Goal: Register for event/course

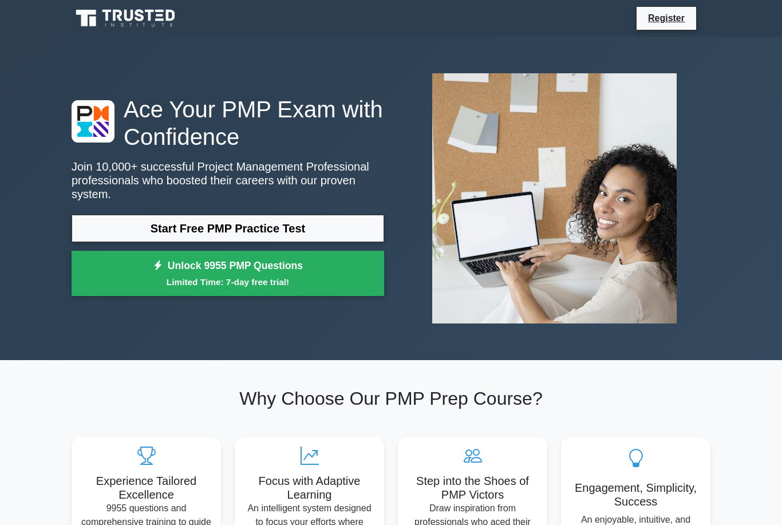
click at [113, 231] on link "Start Free PMP Practice Test" at bounding box center [228, 228] width 313 height 27
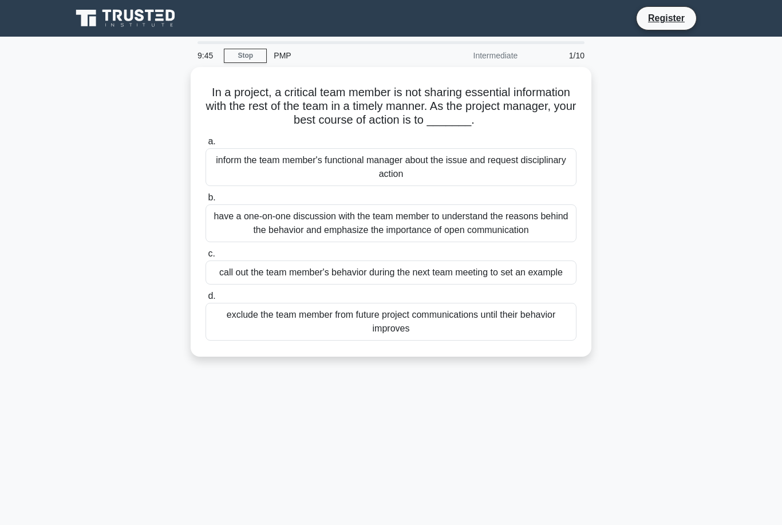
click at [483, 242] on div "have a one-on-one discussion with the team member to understand the reasons beh…" at bounding box center [391, 223] width 371 height 38
click at [206, 202] on input "b. have a one-on-one discussion with the team member to understand the reasons …" at bounding box center [206, 197] width 0 height 7
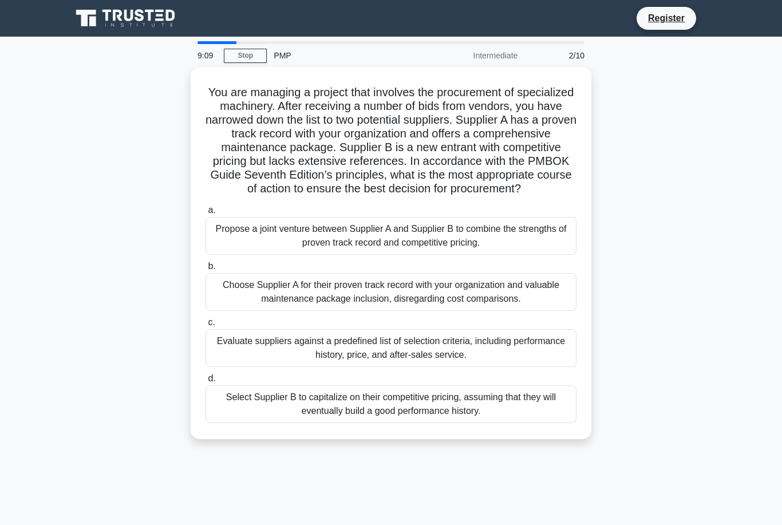
click at [235, 367] on div "Evaluate suppliers against a predefined list of selection criteria, including p…" at bounding box center [391, 348] width 371 height 38
click at [206, 326] on input "c. Evaluate suppliers against a predefined list of selection criteria, includin…" at bounding box center [206, 322] width 0 height 7
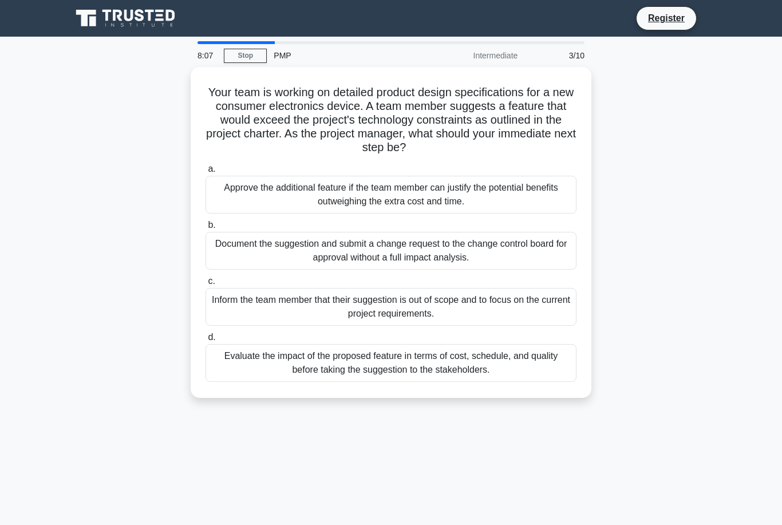
click at [419, 358] on div "Evaluate the impact of the proposed feature in terms of cost, schedule, and qua…" at bounding box center [391, 363] width 371 height 38
click at [206, 341] on input "d. Evaluate the impact of the proposed feature in terms of cost, schedule, and …" at bounding box center [206, 337] width 0 height 7
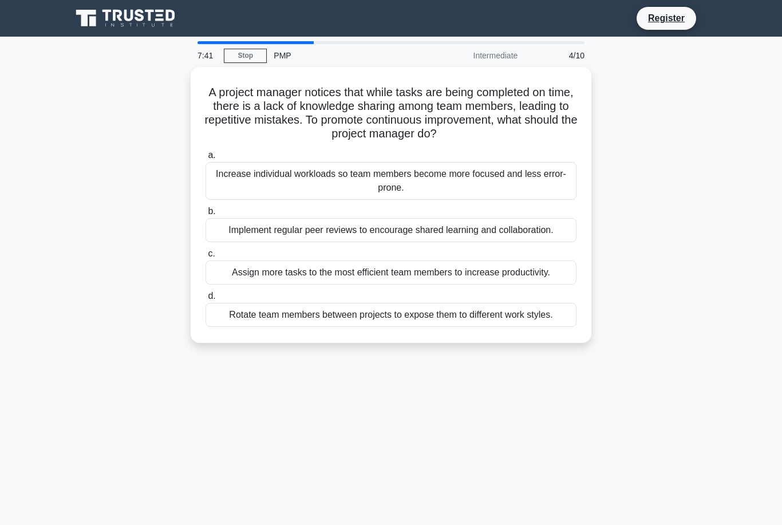
click at [536, 229] on div "Implement regular peer reviews to encourage shared learning and collaboration." at bounding box center [391, 230] width 371 height 24
click at [206, 215] on input "b. Implement regular peer reviews to encourage shared learning and collaboratio…" at bounding box center [206, 211] width 0 height 7
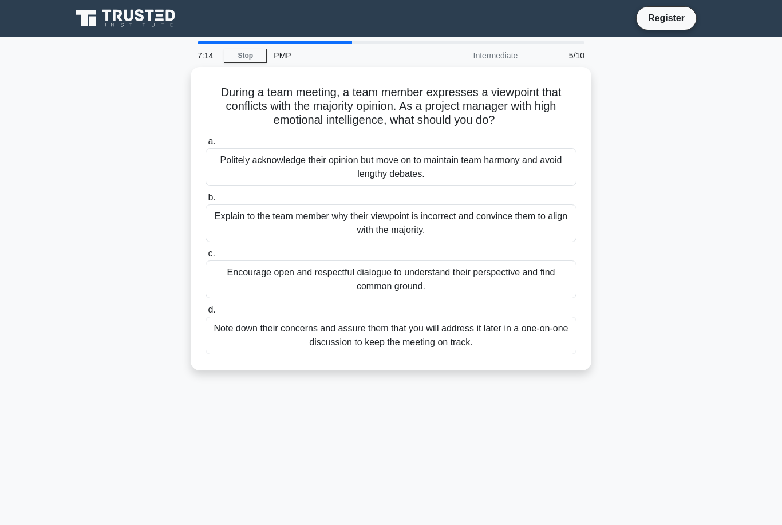
click at [320, 289] on div "Encourage open and respectful dialogue to understand their perspective and find…" at bounding box center [391, 280] width 371 height 38
click at [206, 258] on input "c. Encourage open and respectful dialogue to understand their perspective and f…" at bounding box center [206, 253] width 0 height 7
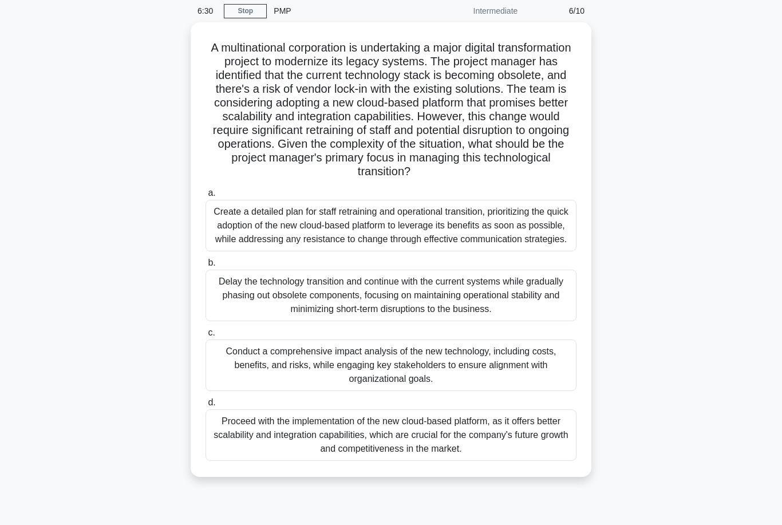
scroll to position [57, 0]
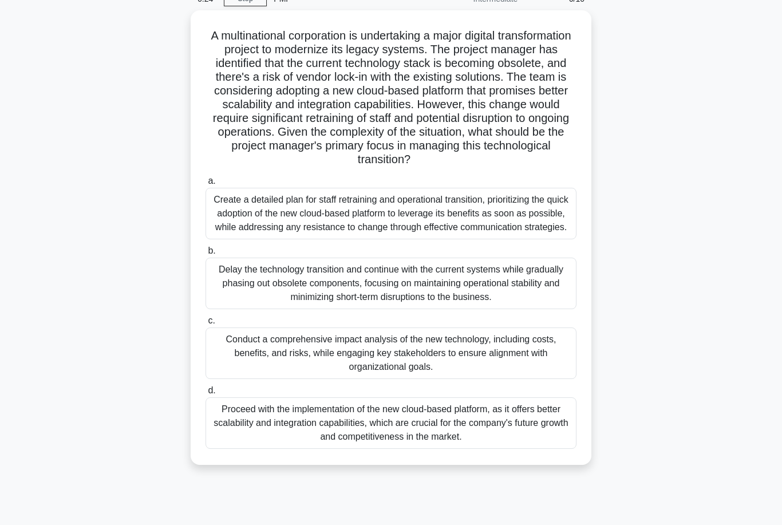
click at [284, 376] on div "Conduct a comprehensive impact analysis of the new technology, including costs,…" at bounding box center [391, 354] width 371 height 52
click at [206, 325] on input "c. Conduct a comprehensive impact analysis of the new technology, including cos…" at bounding box center [206, 320] width 0 height 7
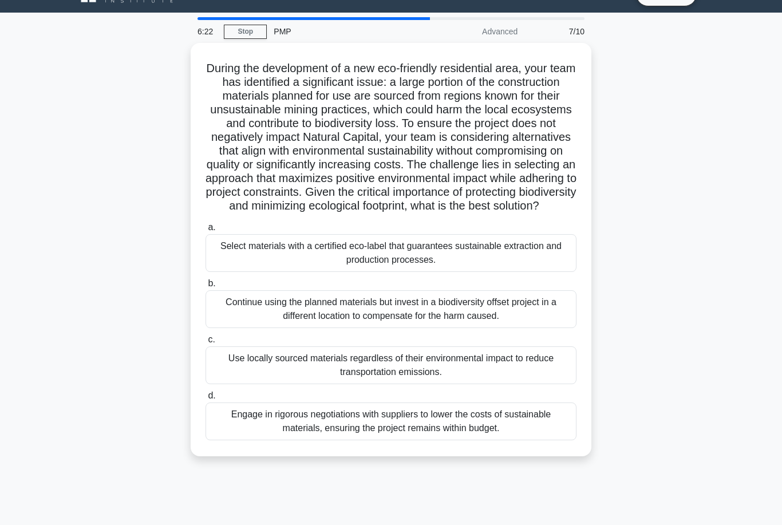
scroll to position [26, 0]
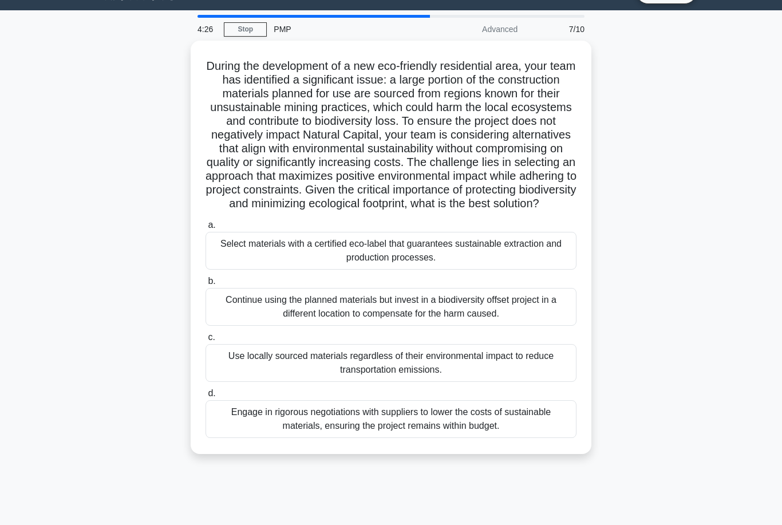
click at [527, 270] on div "Select materials with a certified eco-label that guarantees sustainable extract…" at bounding box center [391, 251] width 371 height 38
click at [206, 229] on input "a. Select materials with a certified eco-label that guarantees sustainable extr…" at bounding box center [206, 225] width 0 height 7
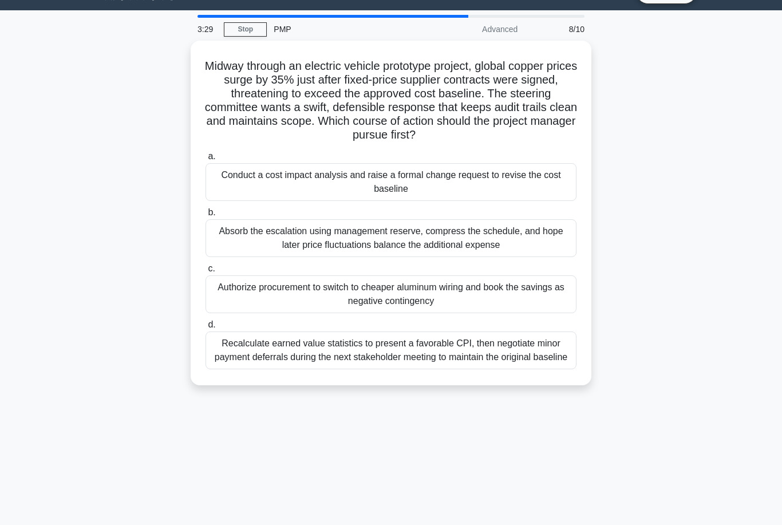
click at [228, 220] on label "b. Absorb the escalation using management reserve, compress the schedule, and h…" at bounding box center [391, 232] width 371 height 52
click at [206, 216] on input "b. Absorb the escalation using management reserve, compress the schedule, and h…" at bounding box center [206, 212] width 0 height 7
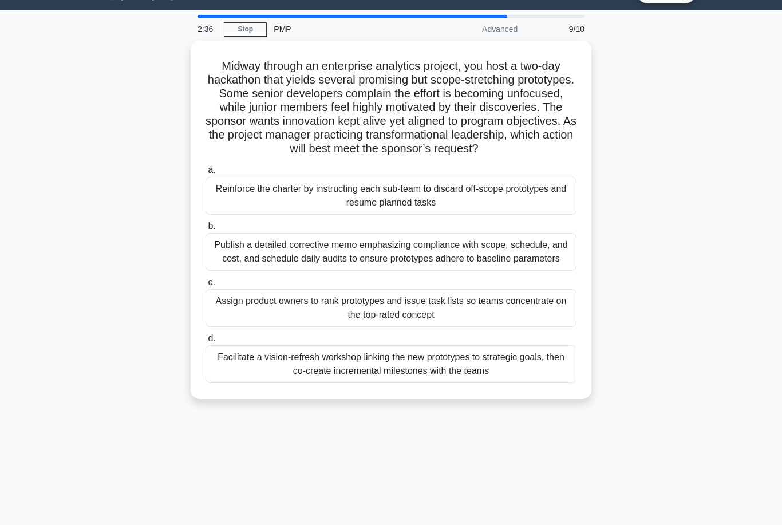
click at [347, 271] on div "Publish a detailed corrective memo emphasizing compliance with scope, schedule,…" at bounding box center [391, 252] width 371 height 38
click at [206, 230] on input "b. Publish a detailed corrective memo emphasizing compliance with scope, schedu…" at bounding box center [206, 226] width 0 height 7
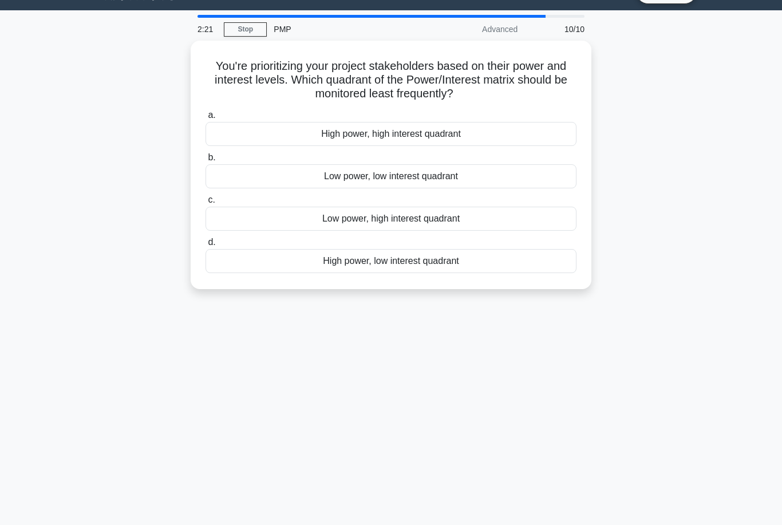
click at [255, 175] on div "Low power, low interest quadrant" at bounding box center [391, 176] width 371 height 24
click at [206, 161] on input "b. Low power, low interest quadrant" at bounding box center [206, 157] width 0 height 7
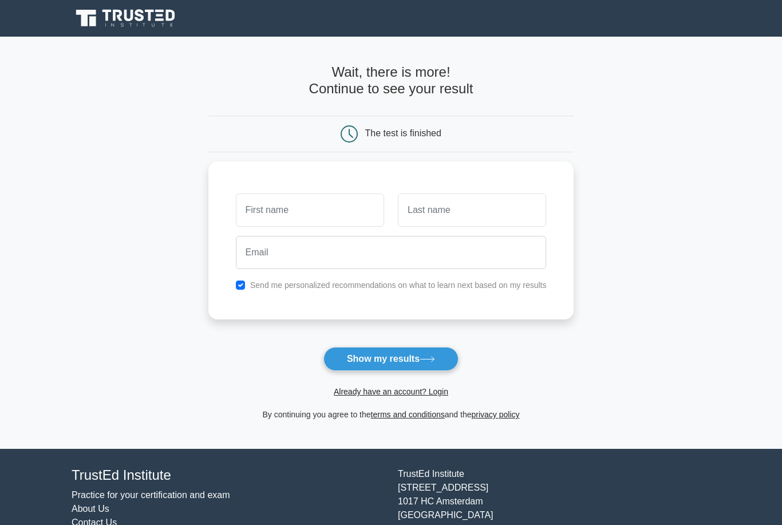
click at [251, 220] on input "text" at bounding box center [310, 210] width 148 height 33
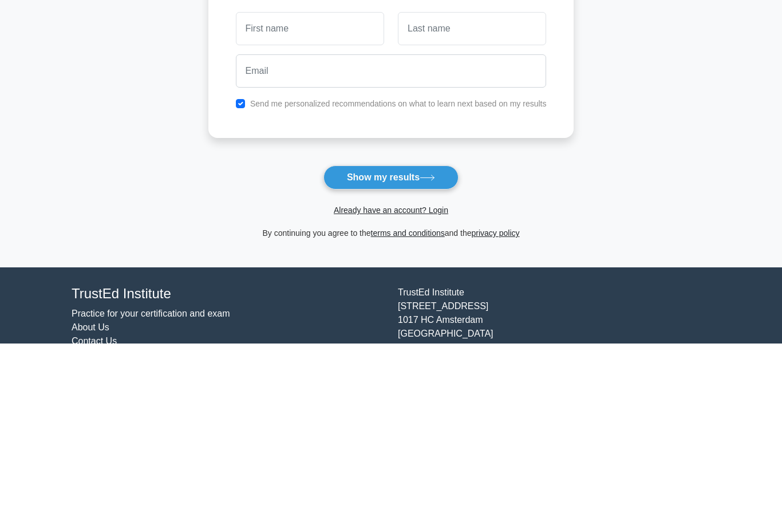
click at [429, 356] on icon at bounding box center [427, 359] width 15 height 6
type input "Bo"
click at [494, 194] on input "text" at bounding box center [472, 210] width 148 height 33
type input "Ho"
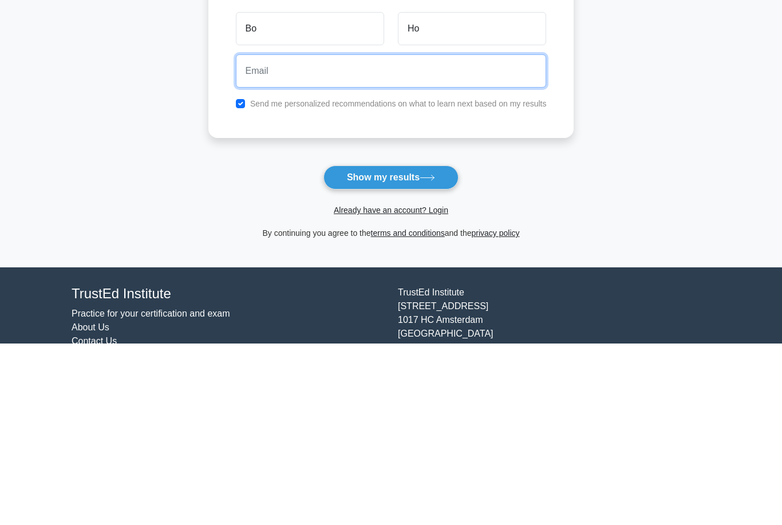
click at [435, 236] on input "email" at bounding box center [391, 252] width 311 height 33
type input "[EMAIL_ADDRESS][DOMAIN_NAME]"
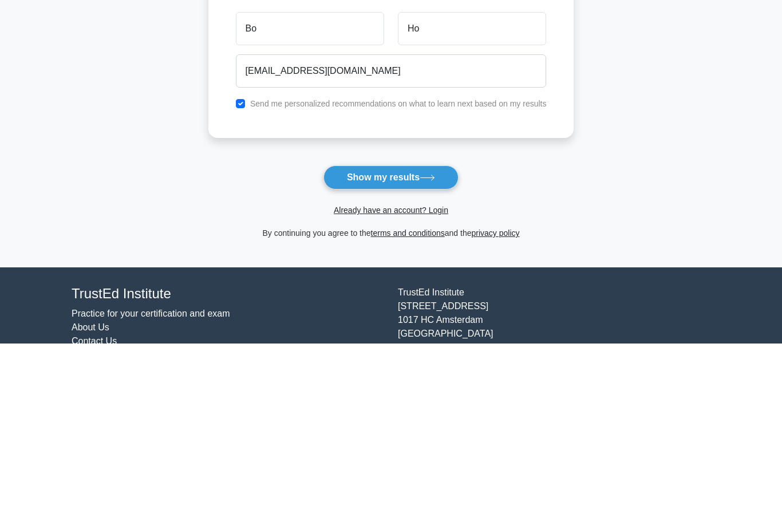
scroll to position [49, 0]
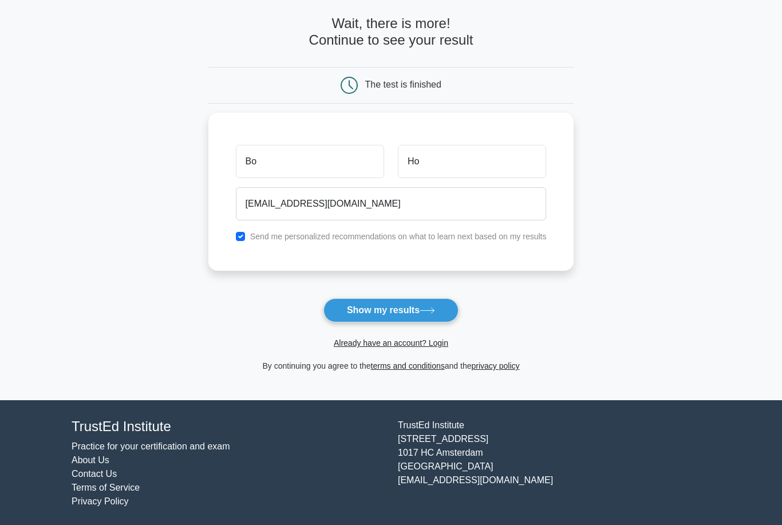
click at [429, 316] on button "Show my results" at bounding box center [391, 310] width 135 height 24
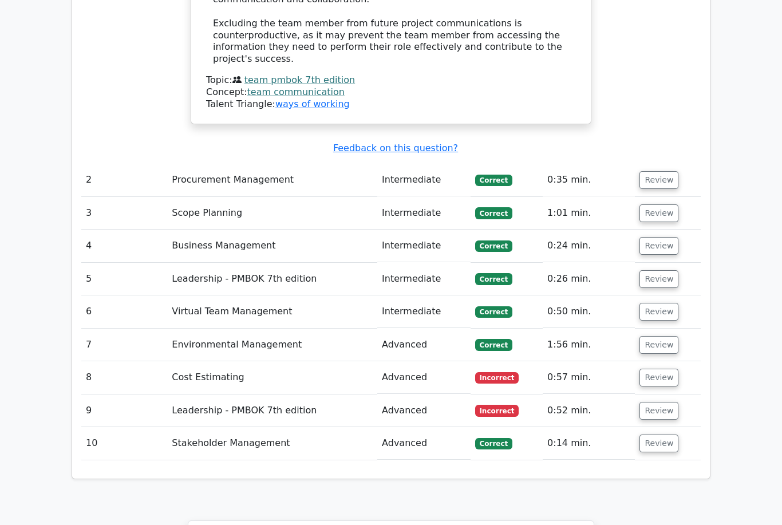
scroll to position [1662, 0]
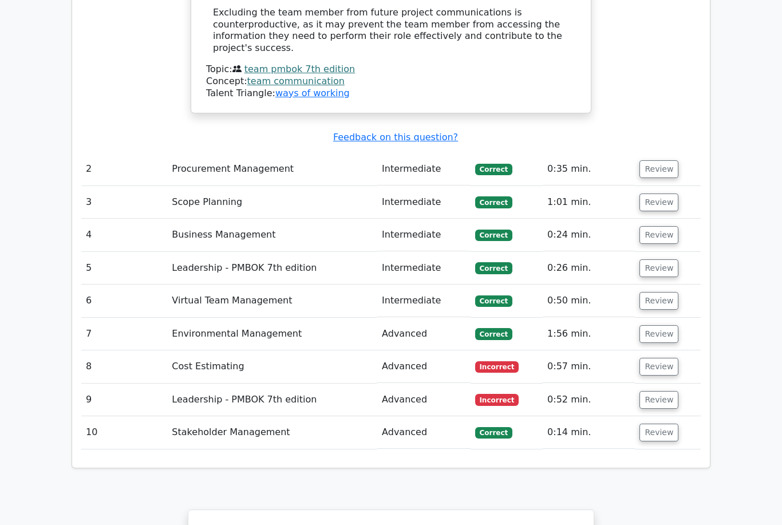
click at [654, 359] on button "Review" at bounding box center [659, 368] width 39 height 18
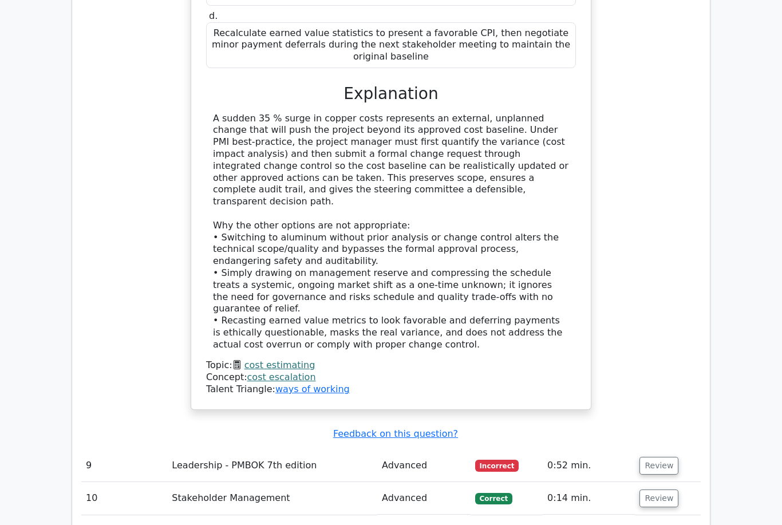
scroll to position [2315, 0]
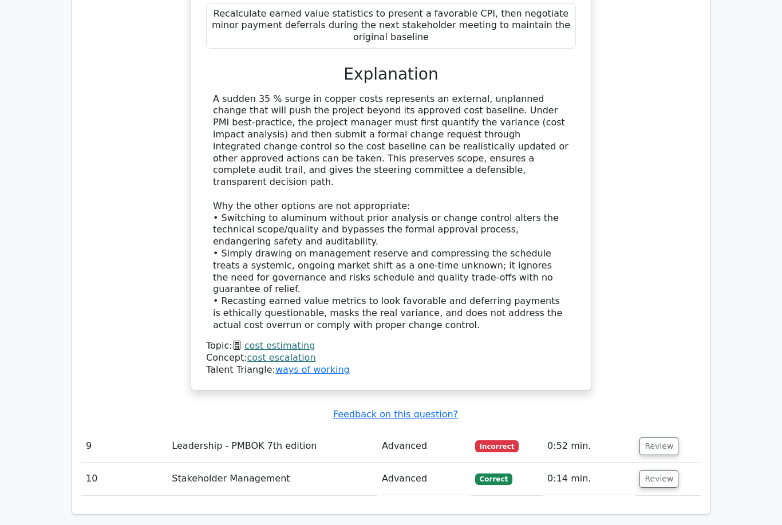
click at [661, 438] on button "Review" at bounding box center [659, 447] width 39 height 18
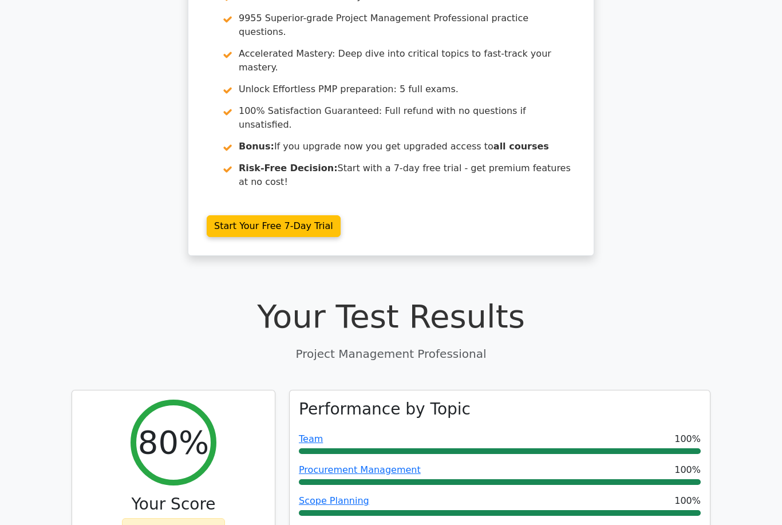
scroll to position [0, 0]
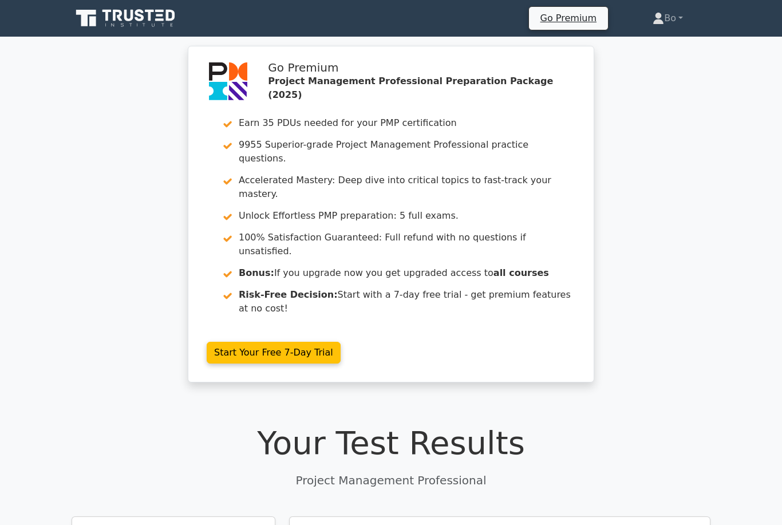
click at [573, 22] on link "Go Premium" at bounding box center [569, 17] width 70 height 15
